Goal: Task Accomplishment & Management: Complete application form

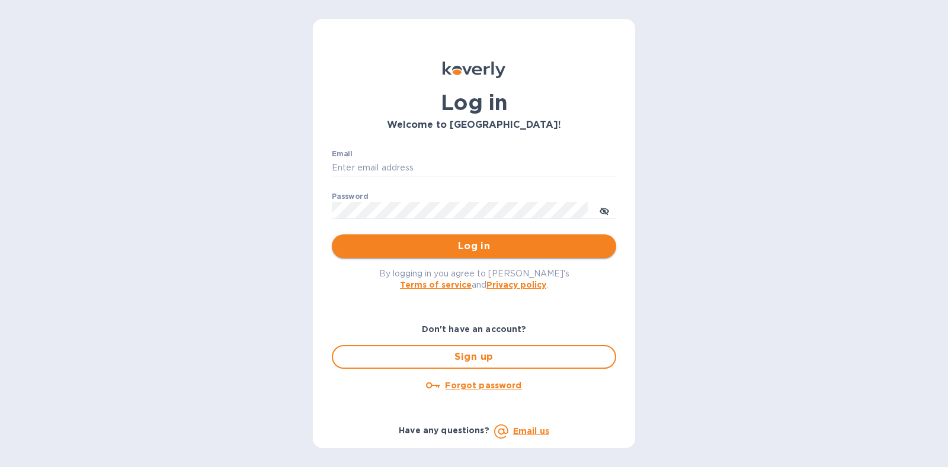
type input "[PERSON_NAME][EMAIL_ADDRESS][DOMAIN_NAME]"
click at [504, 252] on span "Log in" at bounding box center [473, 246] width 265 height 14
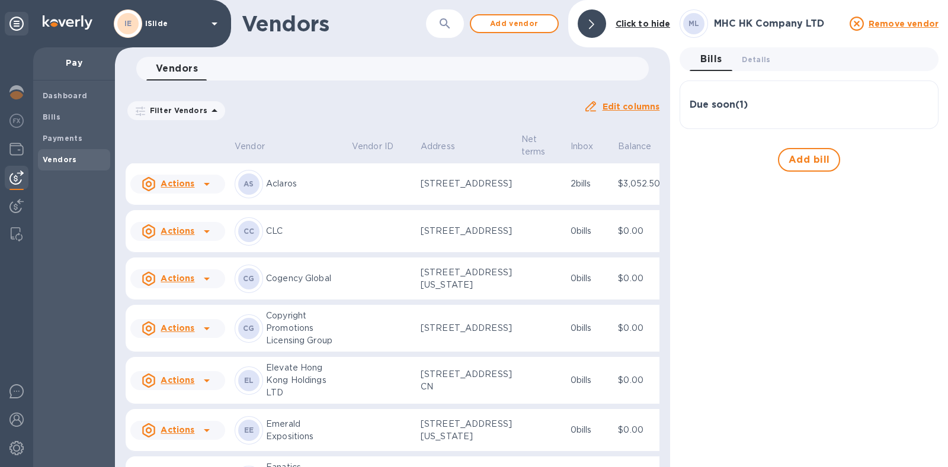
click at [595, 27] on div at bounding box center [592, 23] width 28 height 28
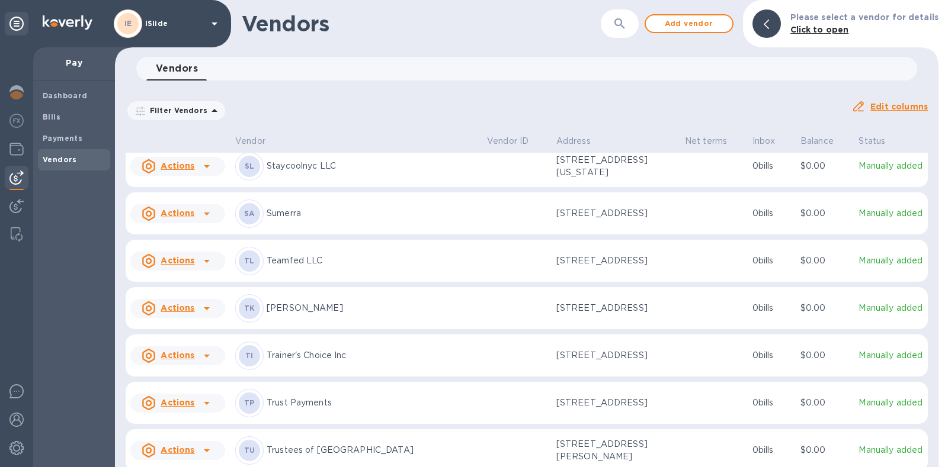
scroll to position [1422, 0]
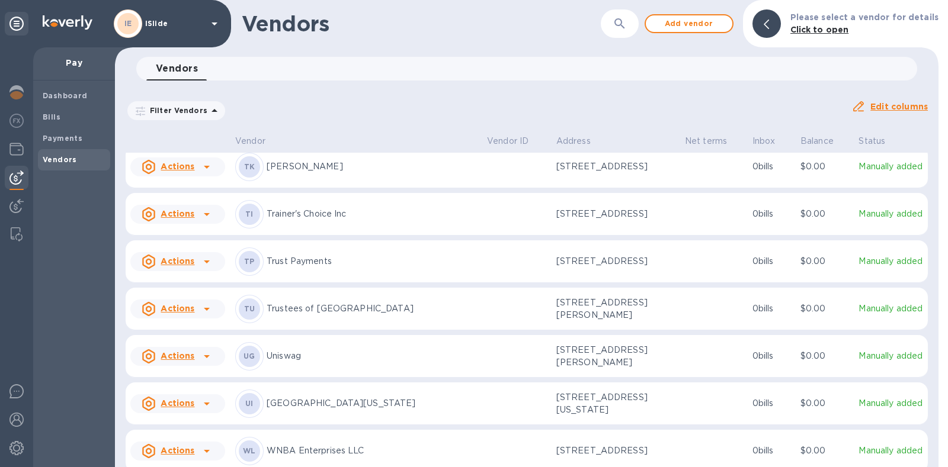
click at [180, 171] on u "Actions" at bounding box center [178, 166] width 34 height 9
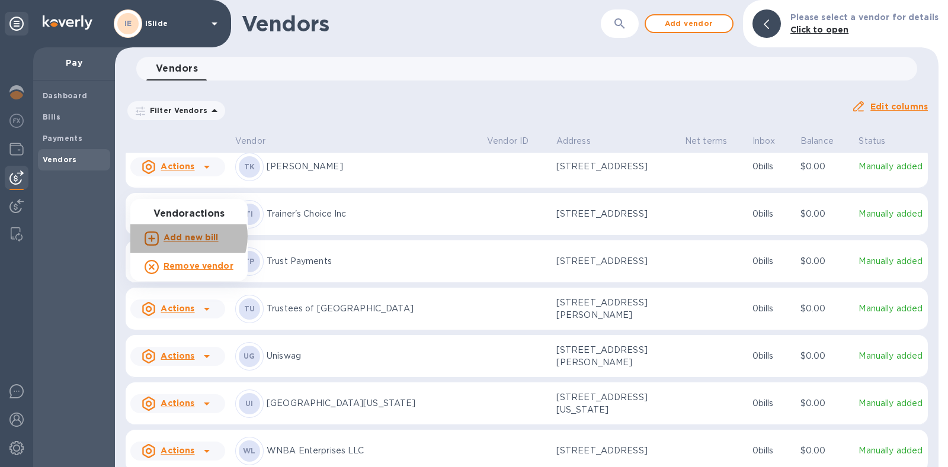
click at [186, 236] on b "Add new bill" at bounding box center [191, 237] width 55 height 9
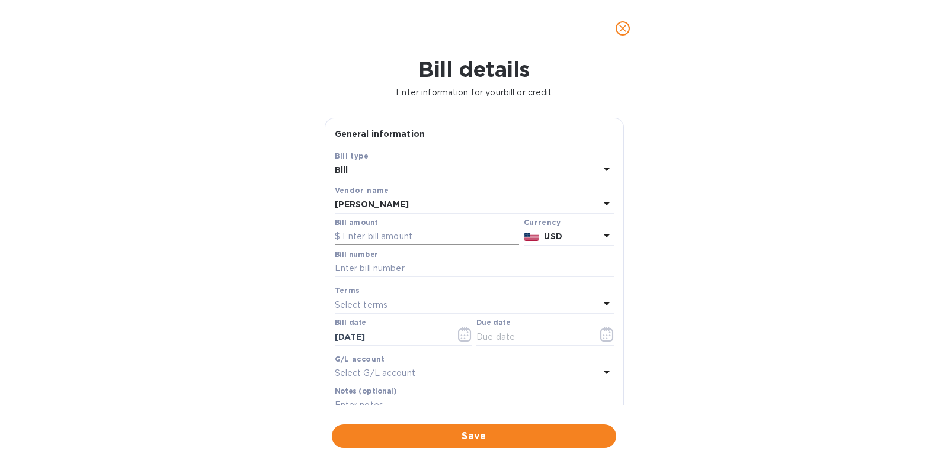
click at [400, 235] on input "text" at bounding box center [427, 237] width 184 height 18
type input "1,360"
type input "Pay through 9-13"
click at [603, 334] on icon "button" at bounding box center [607, 335] width 14 height 14
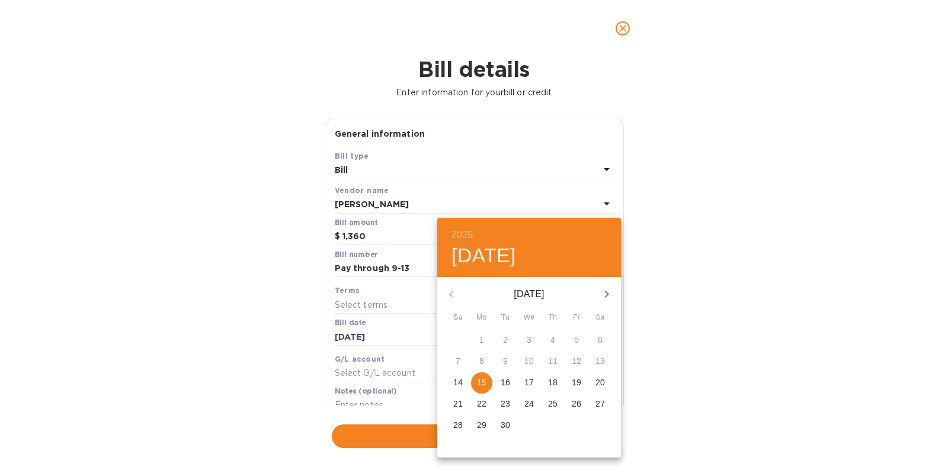
click at [556, 380] on p "18" at bounding box center [552, 383] width 9 height 12
type input "[DATE]"
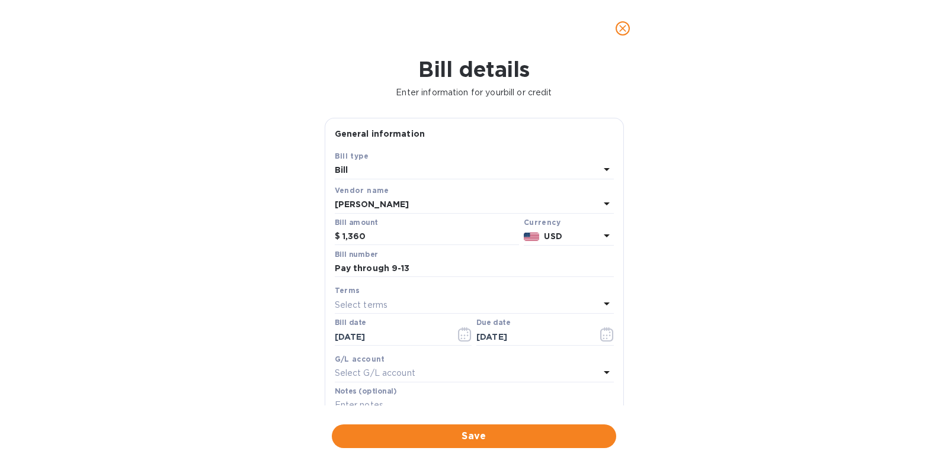
scroll to position [155, 0]
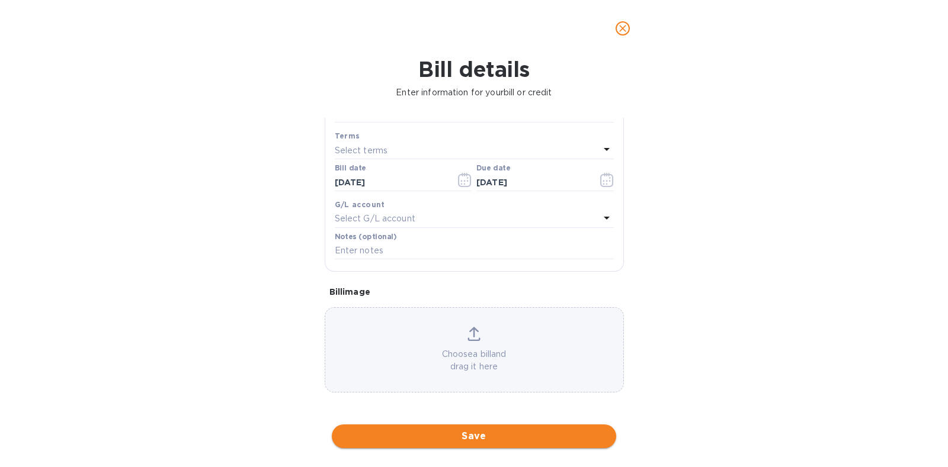
click at [481, 431] on span "Save" at bounding box center [473, 436] width 265 height 14
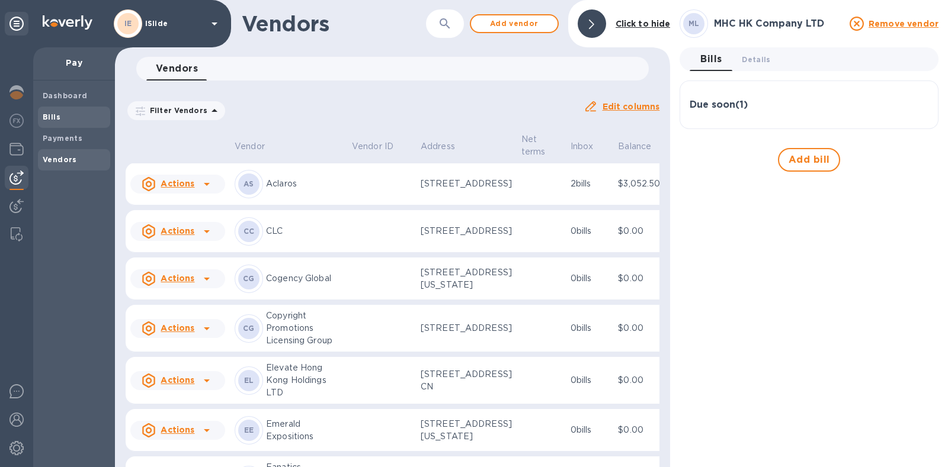
click at [44, 123] on div "Bills" at bounding box center [74, 117] width 72 height 21
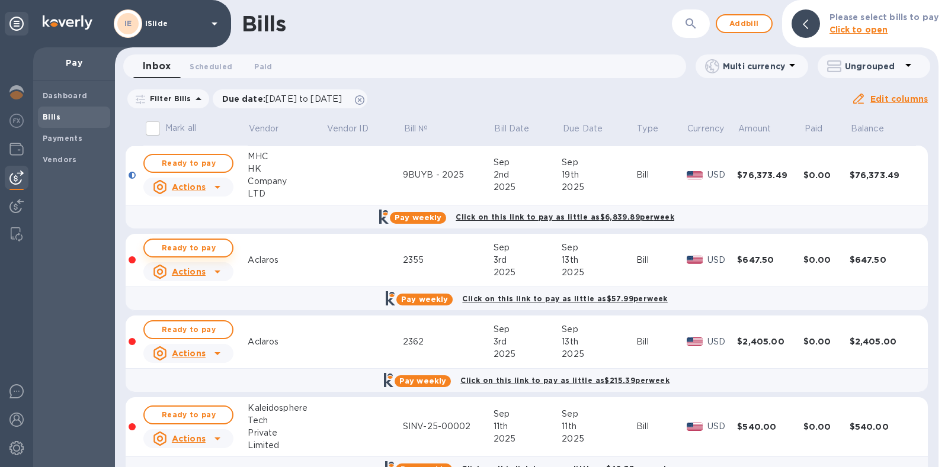
click at [203, 244] on span "Ready to pay" at bounding box center [188, 248] width 69 height 14
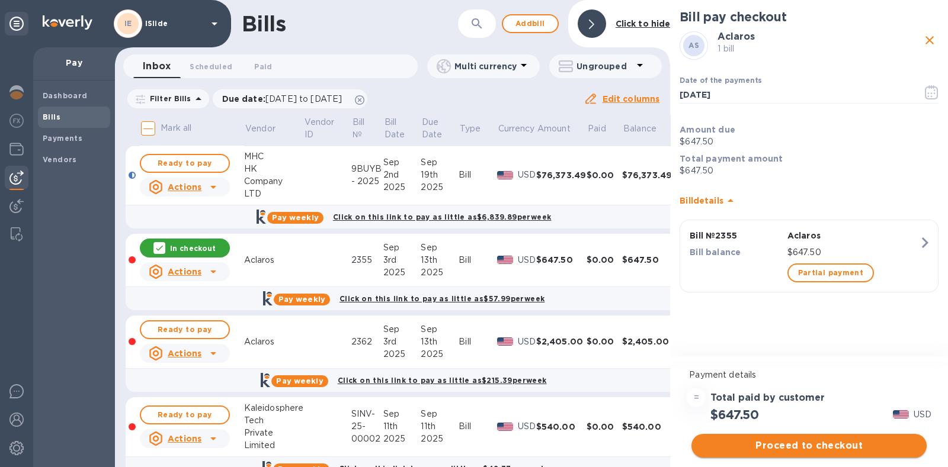
click at [800, 445] on span "Proceed to checkout" at bounding box center [809, 446] width 216 height 14
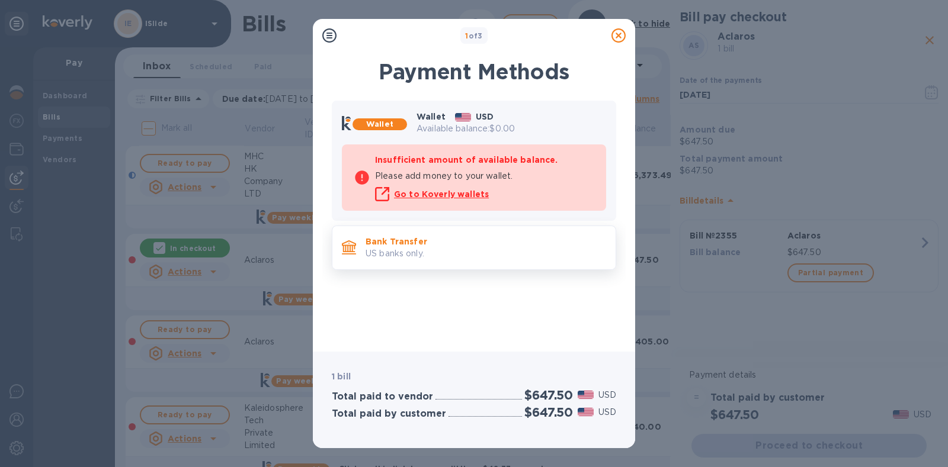
click at [493, 263] on div "Bank Transfer US banks only." at bounding box center [486, 248] width 250 height 34
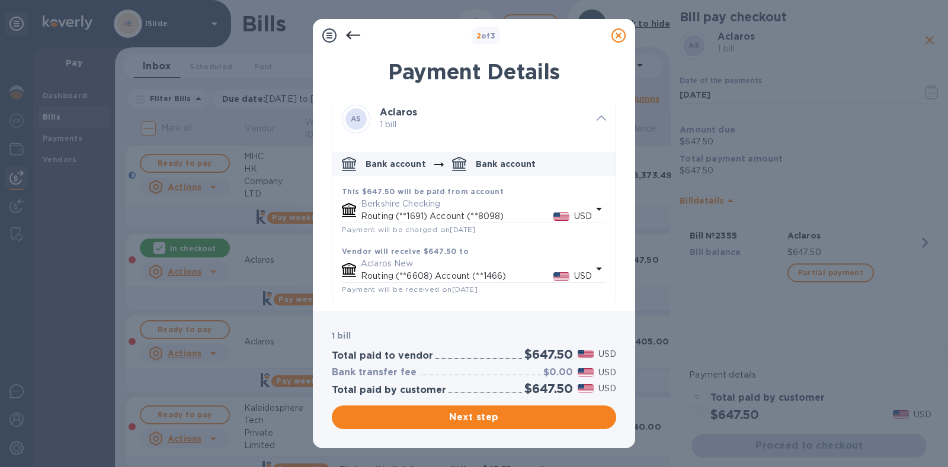
scroll to position [11, 0]
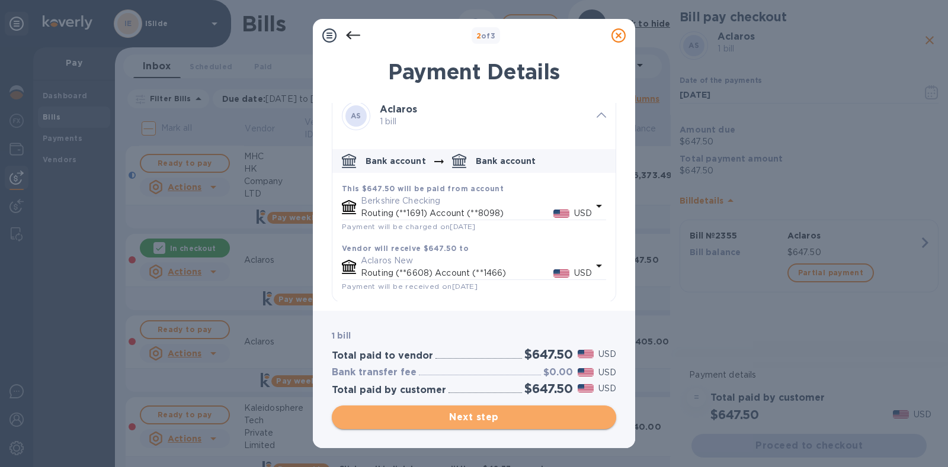
click at [482, 420] on span "Next step" at bounding box center [473, 418] width 265 height 14
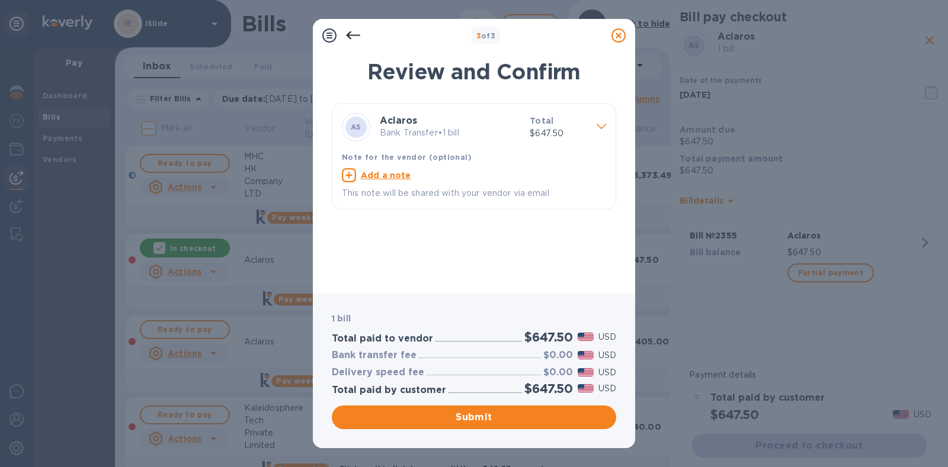
click at [397, 179] on u "Add a note" at bounding box center [386, 175] width 50 height 9
click at [397, 182] on div "x" at bounding box center [464, 177] width 245 height 18
type textarea "Invoice 2355"
click at [464, 417] on span "Submit" at bounding box center [473, 418] width 265 height 14
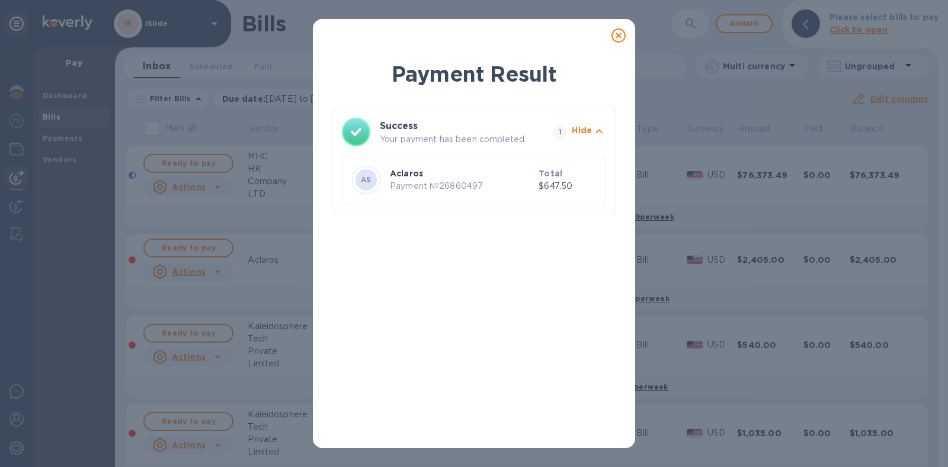
click at [629, 34] on div at bounding box center [619, 36] width 24 height 24
click at [621, 34] on icon at bounding box center [618, 35] width 14 height 14
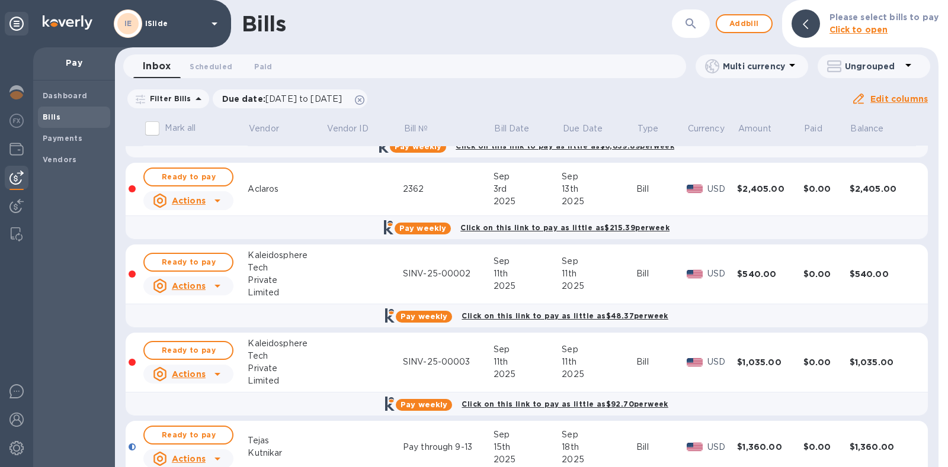
scroll to position [116, 0]
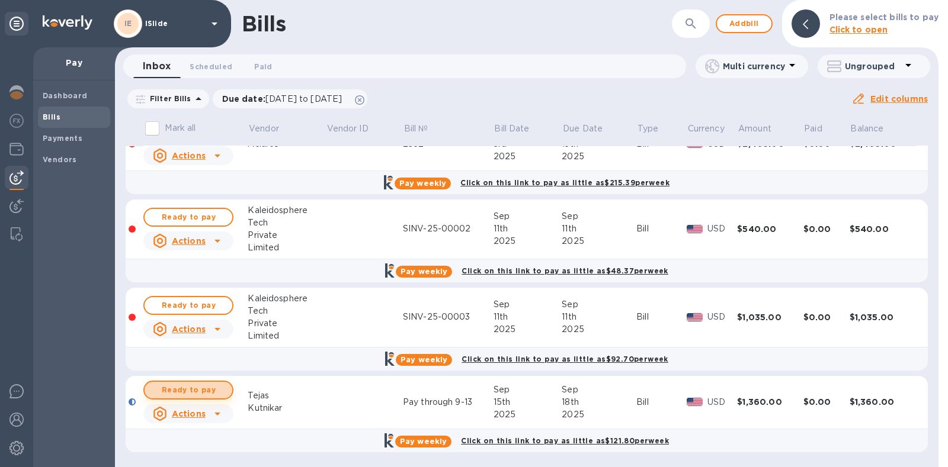
click at [217, 392] on span "Ready to pay" at bounding box center [188, 390] width 69 height 14
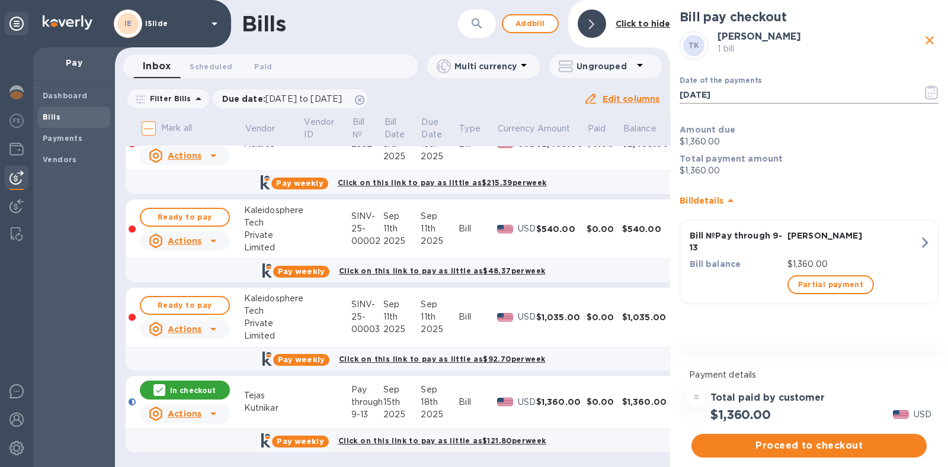
click at [936, 87] on icon "button" at bounding box center [931, 92] width 13 height 14
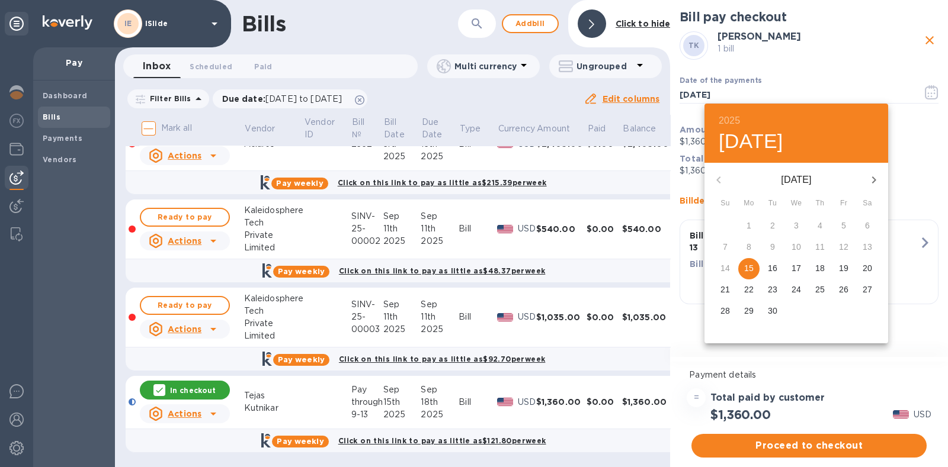
click at [793, 268] on p "17" at bounding box center [795, 268] width 9 height 12
type input "[DATE]"
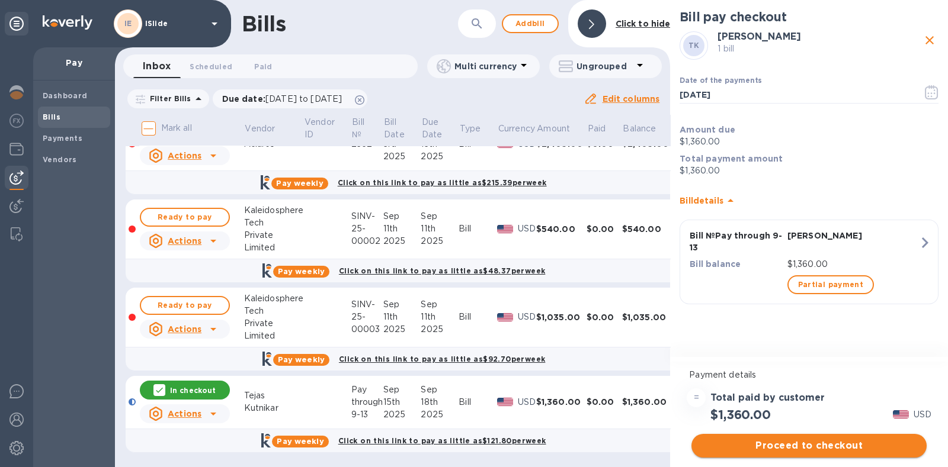
click at [819, 443] on span "Proceed to checkout" at bounding box center [809, 446] width 216 height 14
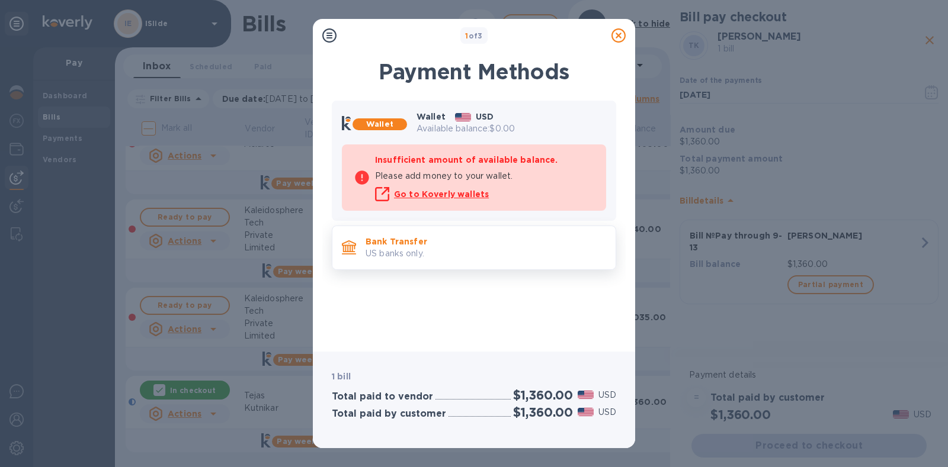
click at [447, 250] on p "US banks only." at bounding box center [486, 254] width 241 height 12
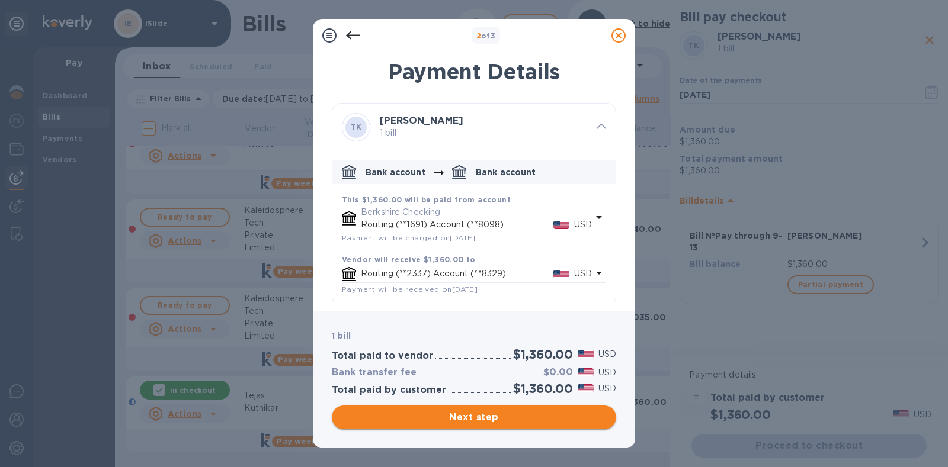
drag, startPoint x: 464, startPoint y: 419, endPoint x: 449, endPoint y: 392, distance: 31.3
click at [465, 419] on span "Next step" at bounding box center [473, 418] width 265 height 14
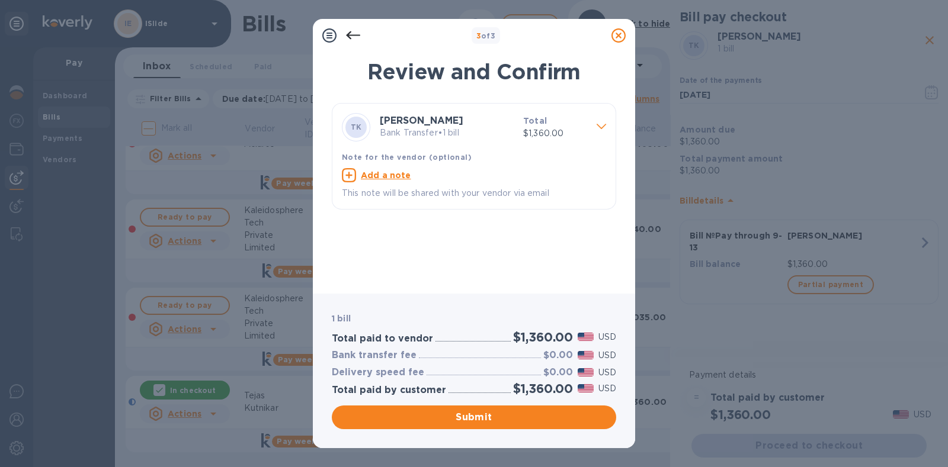
click at [384, 176] on u "Add a note" at bounding box center [386, 175] width 50 height 9
click at [384, 176] on textarea at bounding box center [464, 177] width 245 height 10
type textarea "Pay through 9-13"
click at [475, 408] on button "Submit" at bounding box center [474, 418] width 284 height 24
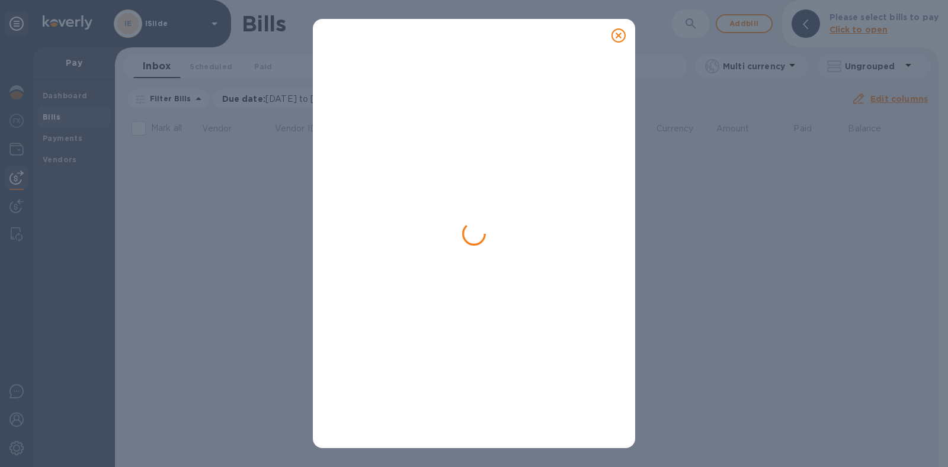
scroll to position [0, 0]
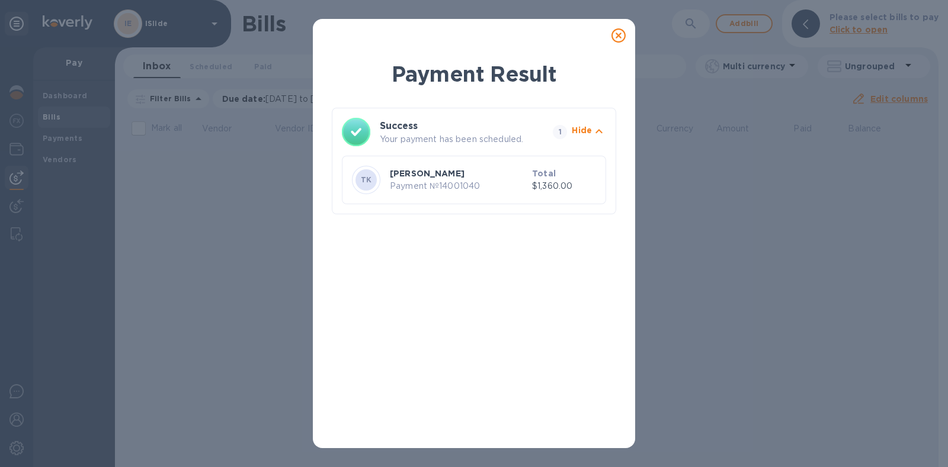
click at [616, 34] on icon at bounding box center [618, 35] width 14 height 14
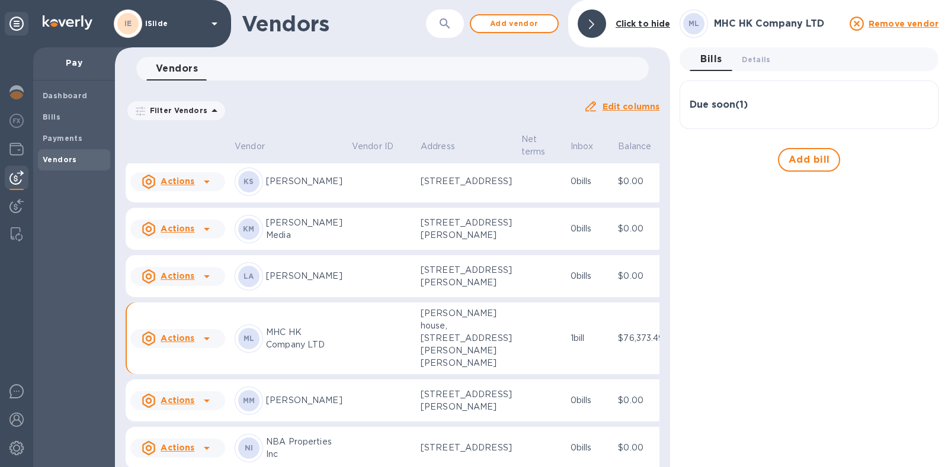
click at [193, 86] on u "Actions" at bounding box center [178, 81] width 34 height 9
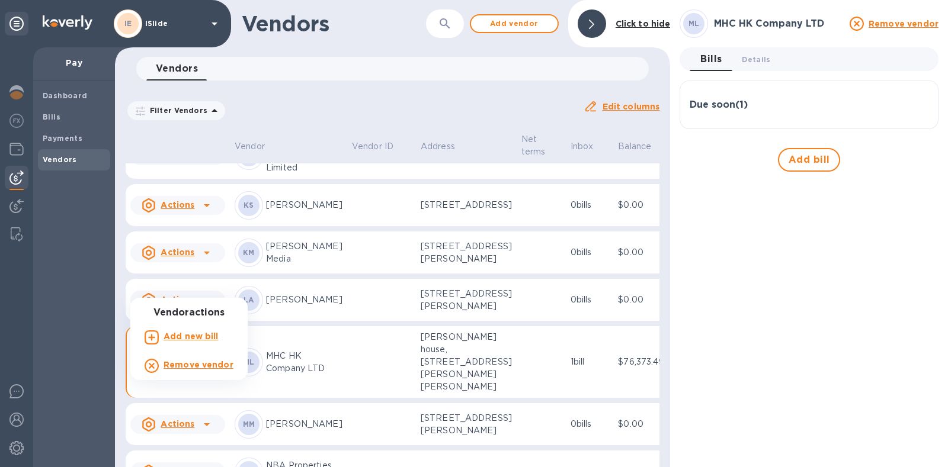
click at [185, 335] on b "Add new bill" at bounding box center [191, 336] width 55 height 9
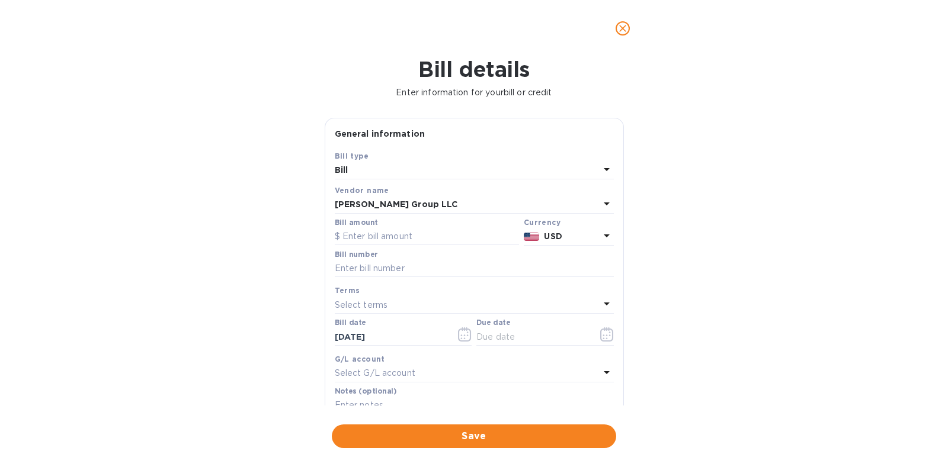
scroll to position [519, 0]
click at [400, 253] on div "Bill number" at bounding box center [474, 264] width 279 height 27
click at [400, 260] on input "text" at bounding box center [474, 269] width 279 height 18
paste input "BLIBS00335374"
type input "BLIBS00335374"
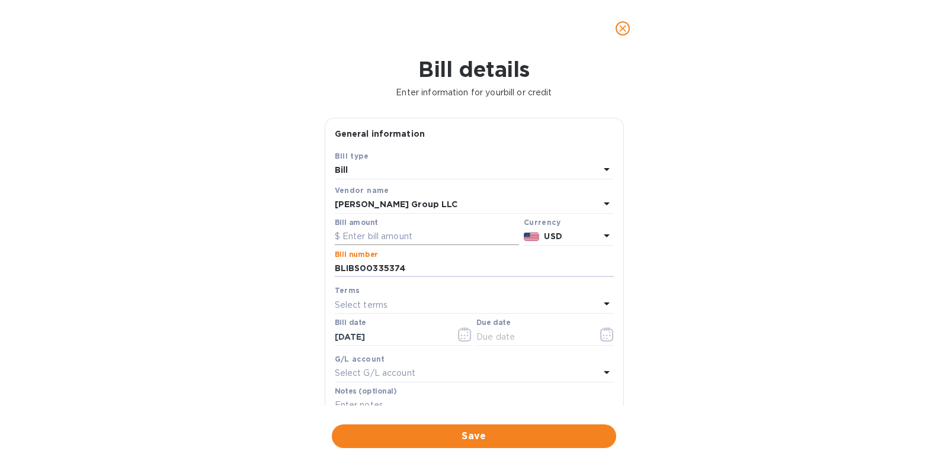
click at [395, 234] on input "text" at bounding box center [427, 237] width 184 height 18
click at [364, 233] on input "text" at bounding box center [427, 237] width 184 height 18
type input "31,914.58"
click at [601, 336] on icon "button" at bounding box center [607, 335] width 14 height 14
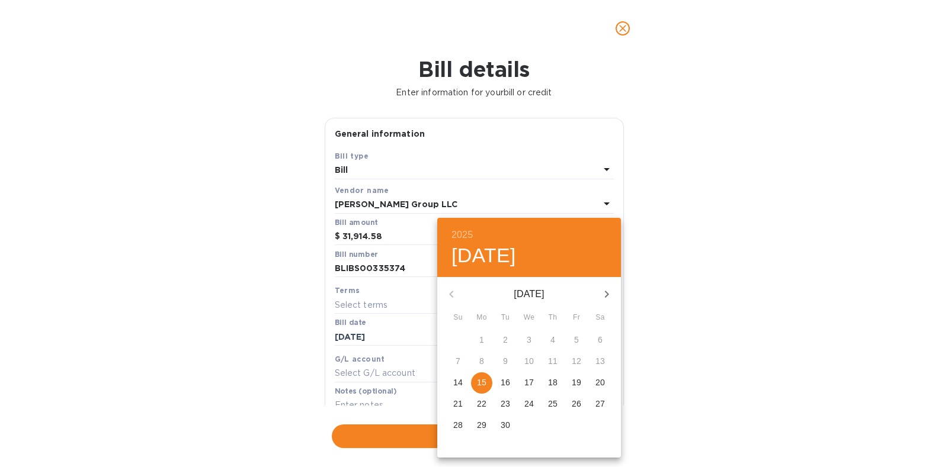
click at [600, 291] on icon "button" at bounding box center [607, 294] width 14 height 14
click at [530, 380] on p "15" at bounding box center [528, 383] width 9 height 12
type input "10/15/2025"
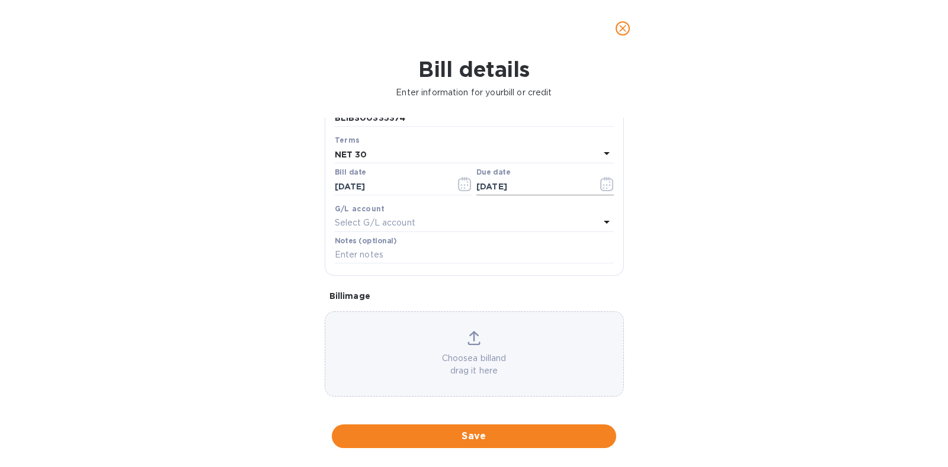
scroll to position [155, 0]
click at [484, 427] on button "Save" at bounding box center [474, 437] width 284 height 24
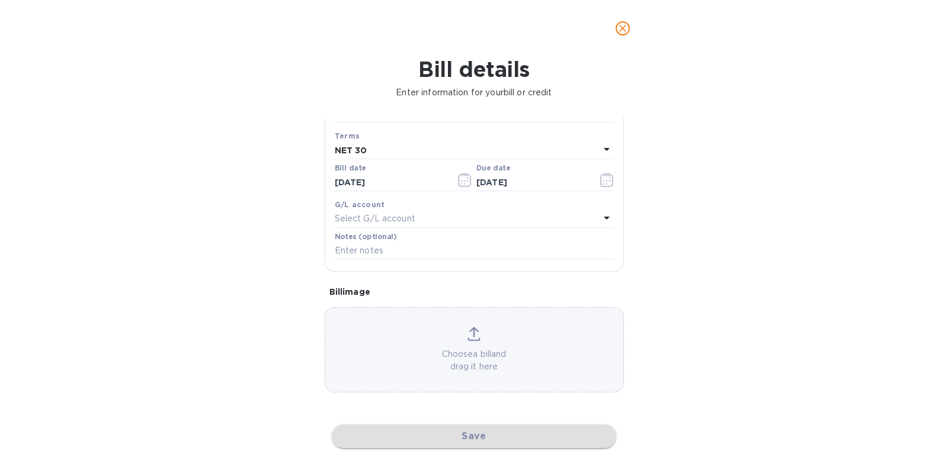
scroll to position [519, 0]
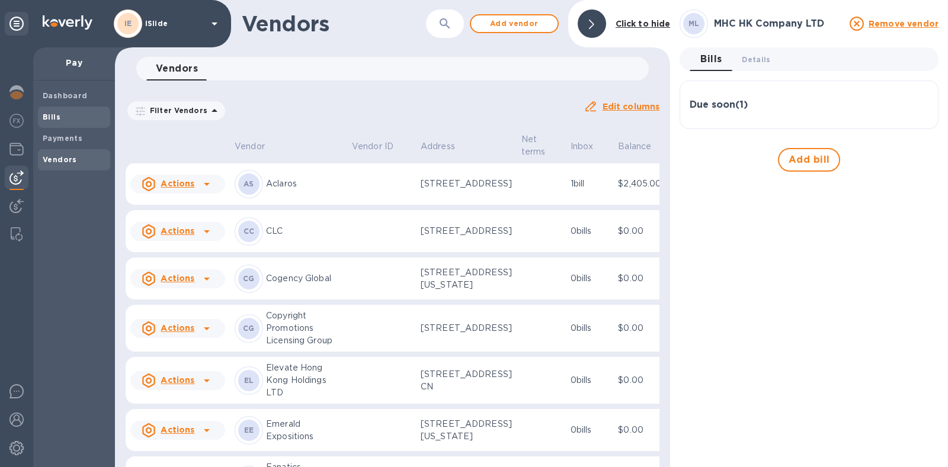
click at [65, 110] on div "Bills" at bounding box center [74, 117] width 72 height 21
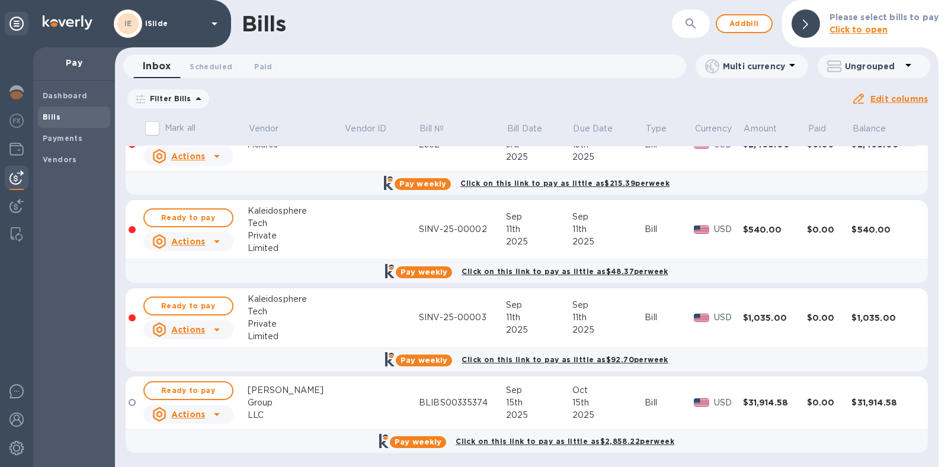
scroll to position [116, 0]
click at [191, 386] on span "Ready to pay" at bounding box center [188, 390] width 69 height 14
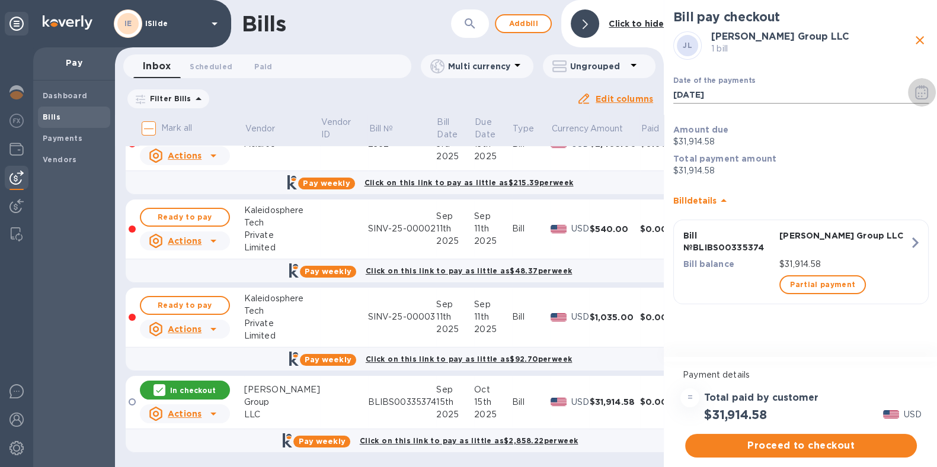
click at [917, 92] on icon "button" at bounding box center [922, 92] width 14 height 14
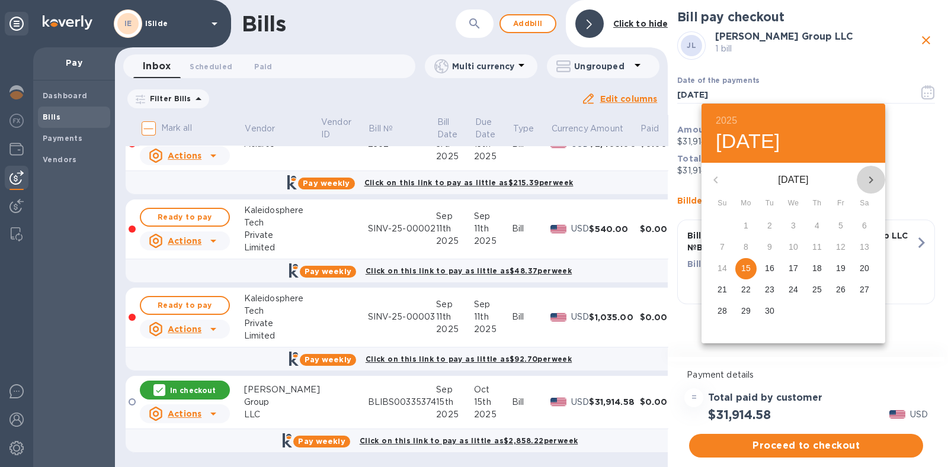
click at [868, 178] on icon "button" at bounding box center [871, 180] width 14 height 14
click at [819, 245] on p "9" at bounding box center [817, 247] width 5 height 12
type input "10/09/2025"
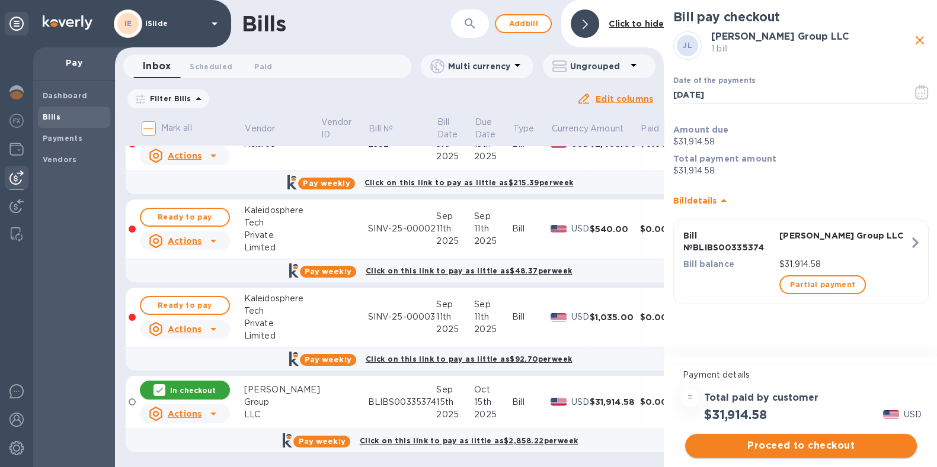
click at [802, 440] on span "Proceed to checkout" at bounding box center [800, 446] width 213 height 14
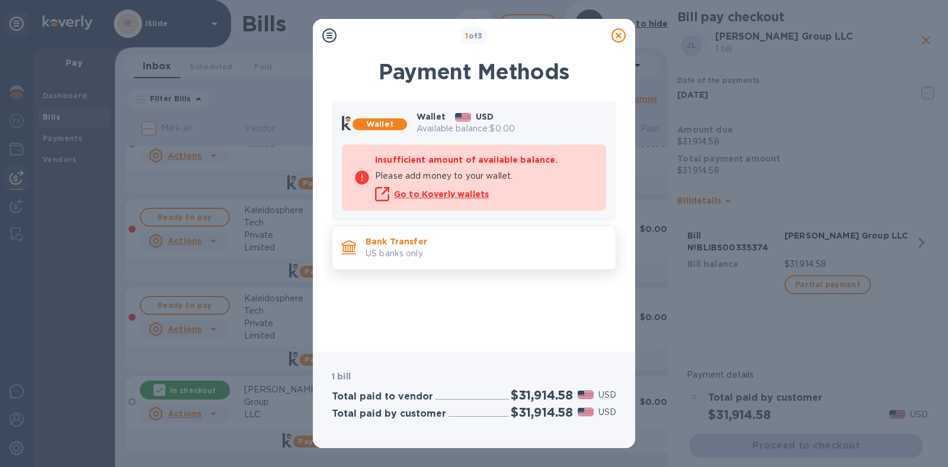
click at [491, 252] on p "US banks only." at bounding box center [486, 254] width 241 height 12
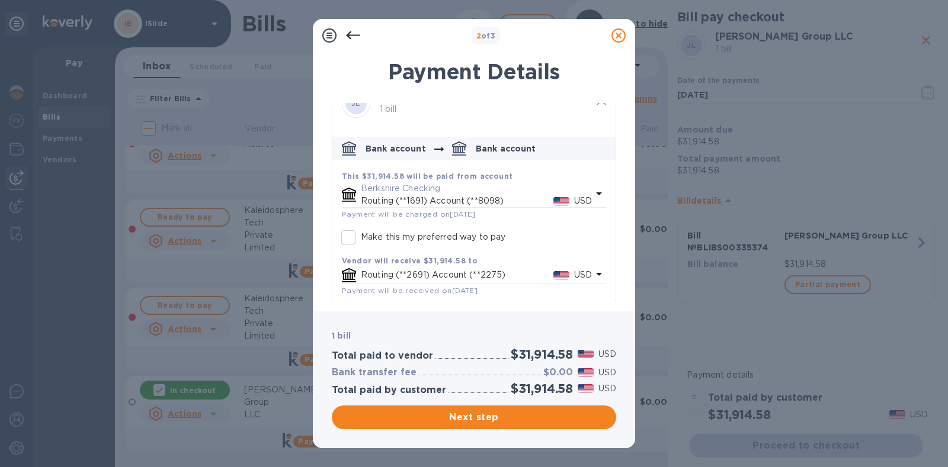
scroll to position [28, 0]
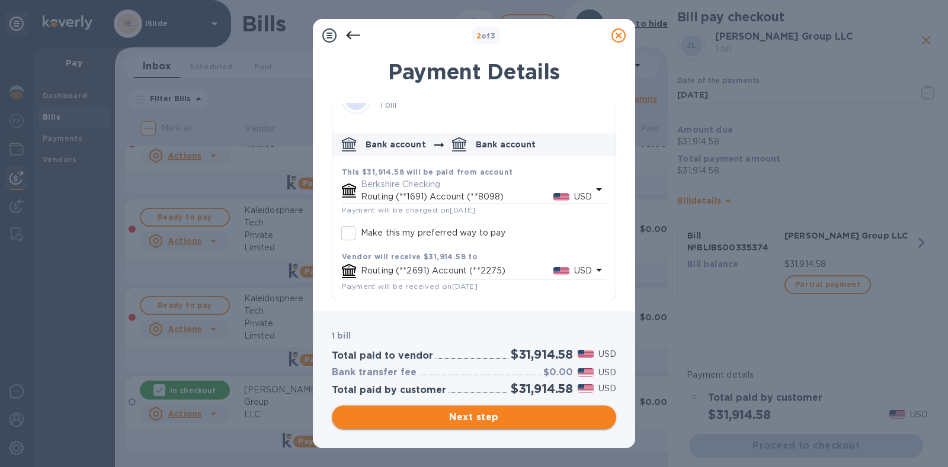
click at [482, 421] on span "Next step" at bounding box center [473, 418] width 265 height 14
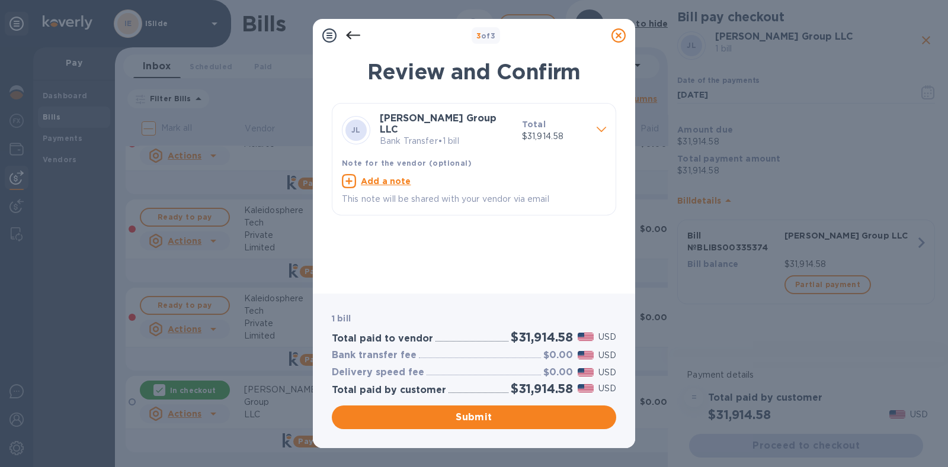
click at [389, 177] on u "Add a note" at bounding box center [386, 181] width 50 height 9
click at [390, 179] on textarea at bounding box center [464, 183] width 245 height 10
paste textarea "BLIBS00335374"
type textarea "INVOICE BLIBS00335374"
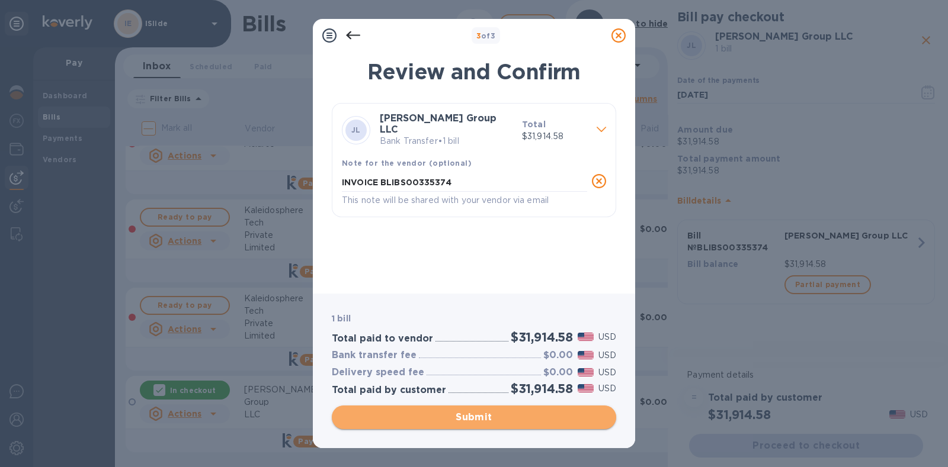
click at [479, 414] on span "Submit" at bounding box center [473, 418] width 265 height 14
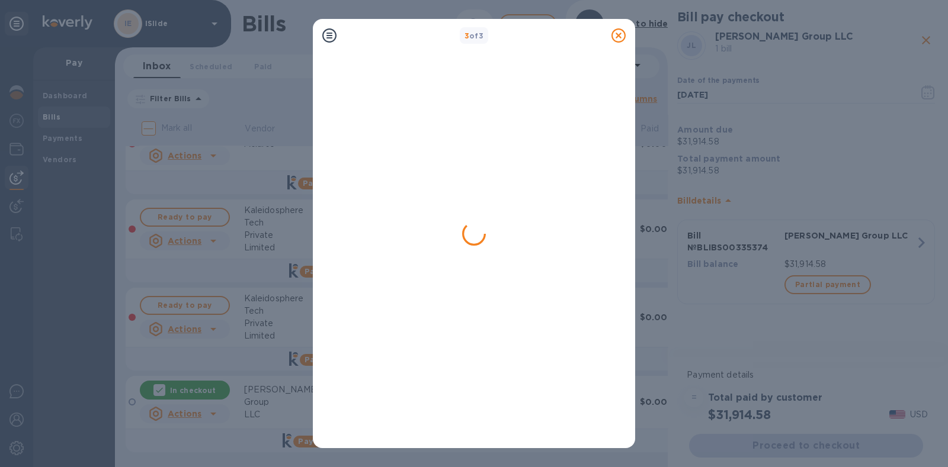
scroll to position [0, 0]
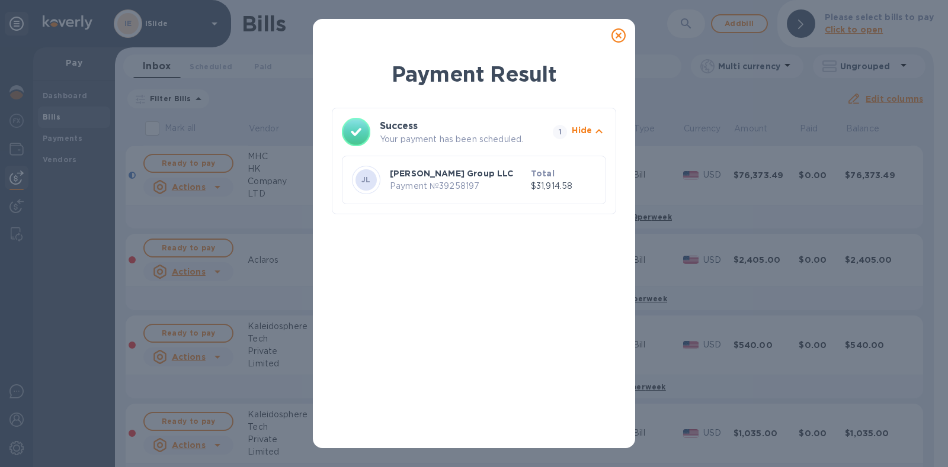
click at [618, 31] on icon at bounding box center [618, 35] width 14 height 14
